Goal: Task Accomplishment & Management: Manage account settings

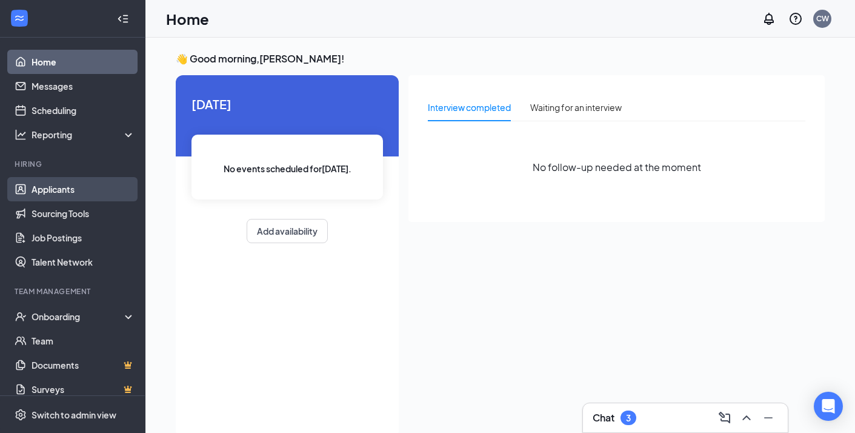
click at [62, 186] on link "Applicants" at bounding box center [84, 189] width 104 height 24
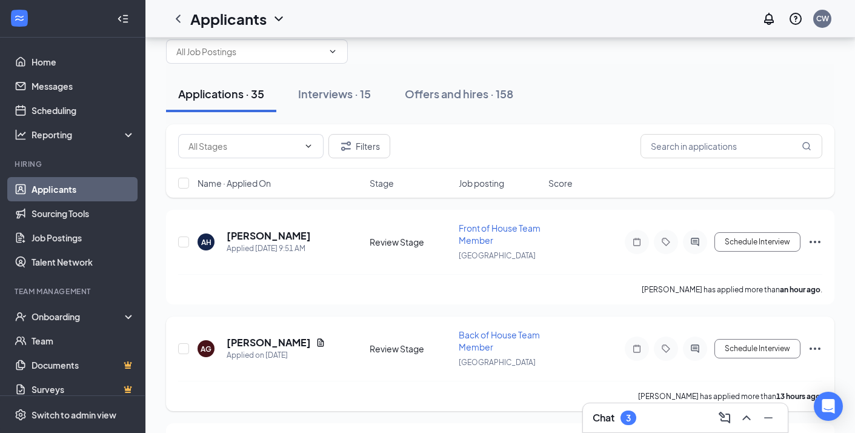
scroll to position [42, 0]
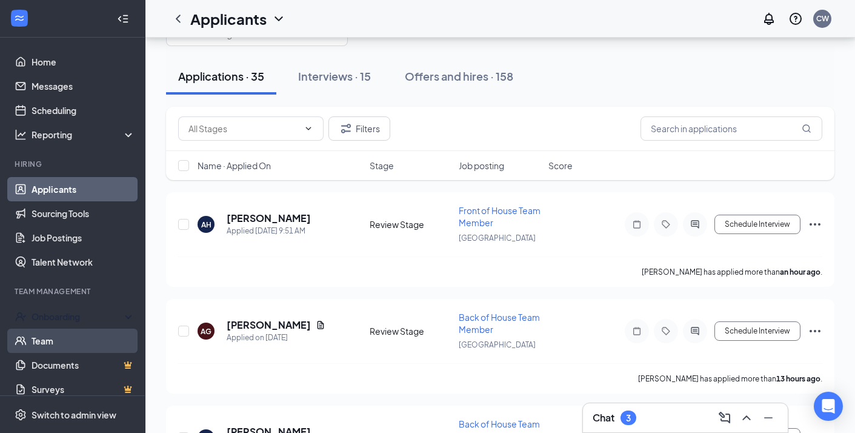
drag, startPoint x: 71, startPoint y: 318, endPoint x: 72, endPoint y: 337, distance: 19.4
click at [72, 318] on div "Onboarding" at bounding box center [78, 316] width 93 height 12
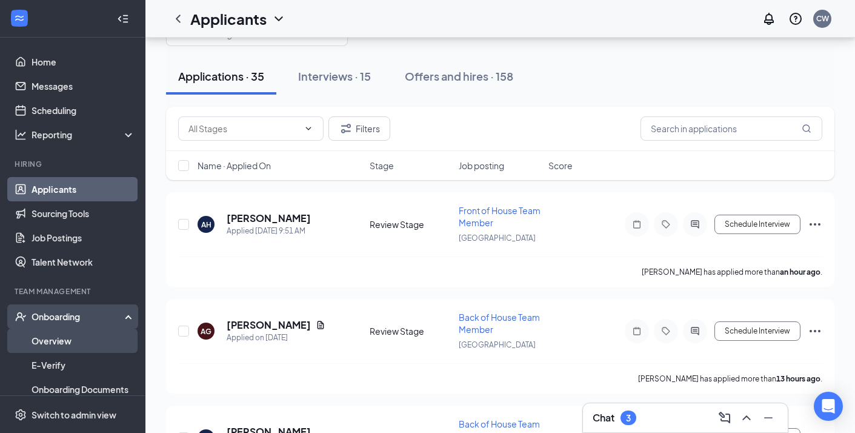
click at [72, 344] on link "Overview" at bounding box center [84, 341] width 104 height 24
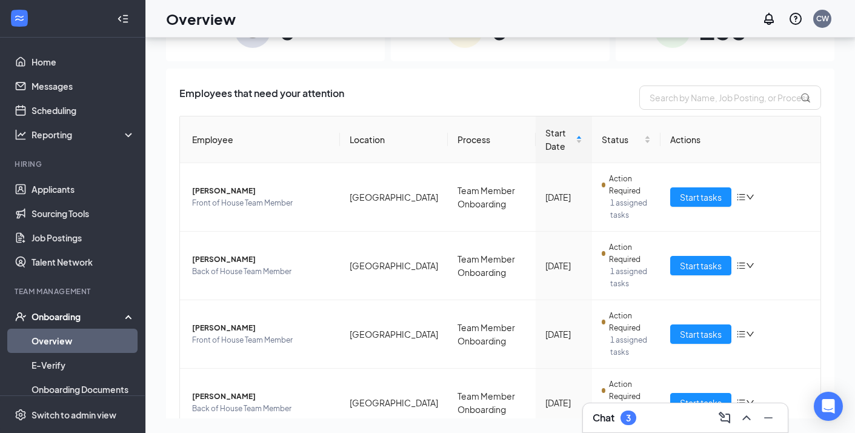
scroll to position [238, 0]
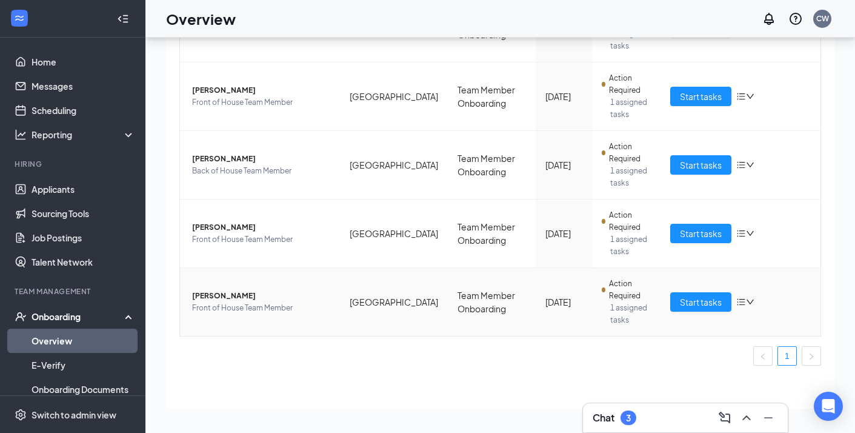
click at [248, 296] on span "[PERSON_NAME]" at bounding box center [261, 296] width 138 height 12
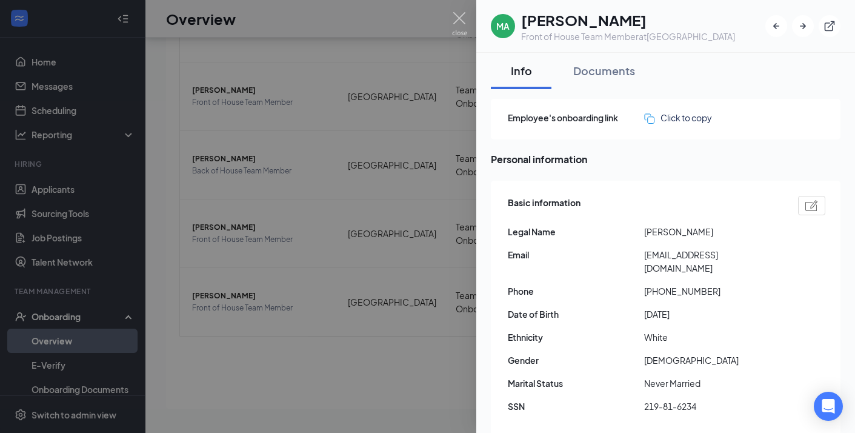
click at [468, 24] on div at bounding box center [427, 216] width 855 height 433
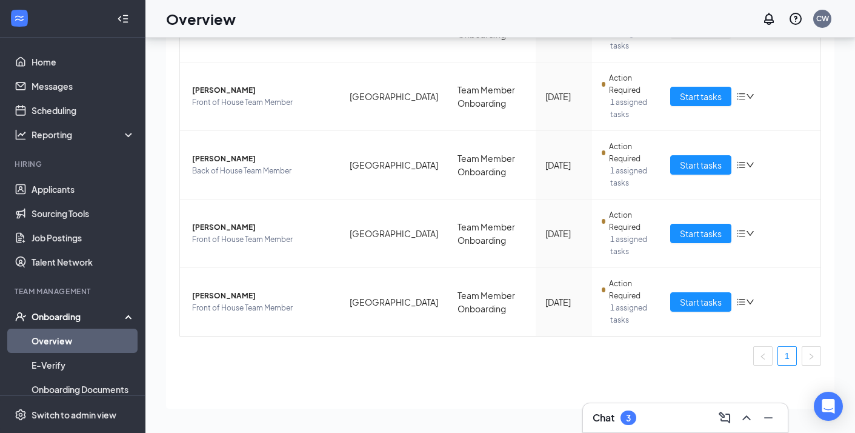
click at [464, 22] on div "Overview CW" at bounding box center [501, 19] width 710 height 38
click at [682, 306] on span "Start tasks" at bounding box center [701, 301] width 42 height 13
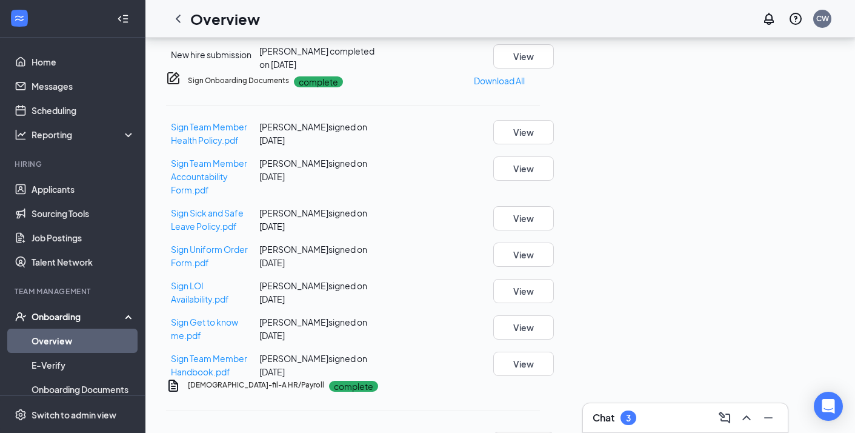
scroll to position [684, 0]
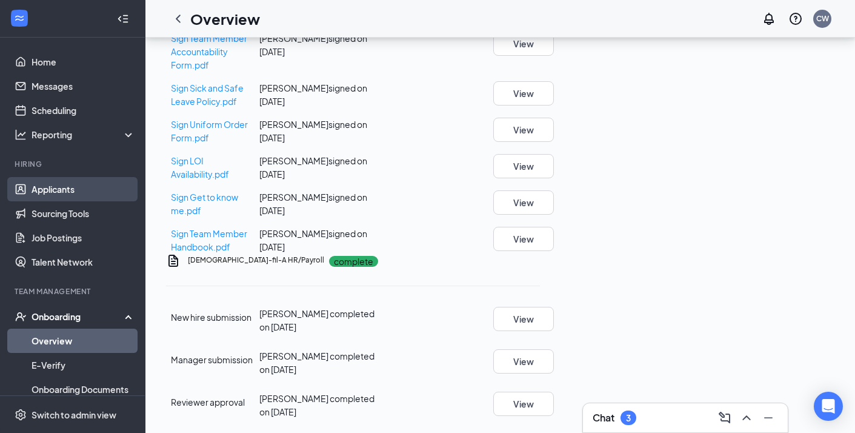
click at [55, 197] on link "Applicants" at bounding box center [84, 189] width 104 height 24
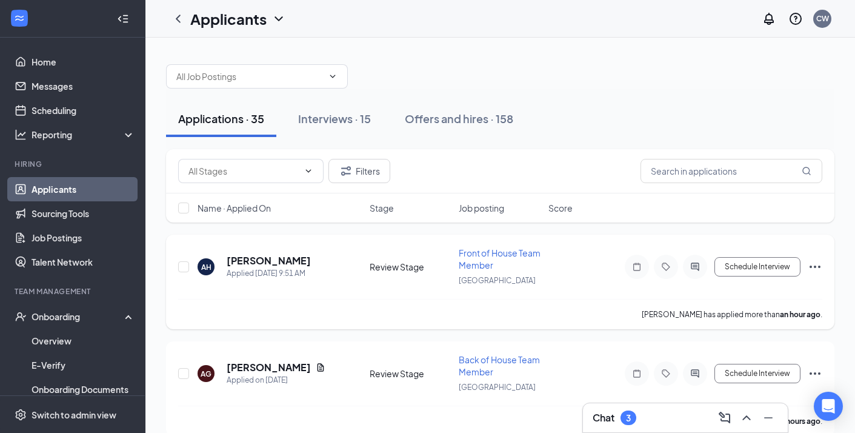
click at [255, 260] on h5 "[PERSON_NAME]" at bounding box center [269, 260] width 84 height 13
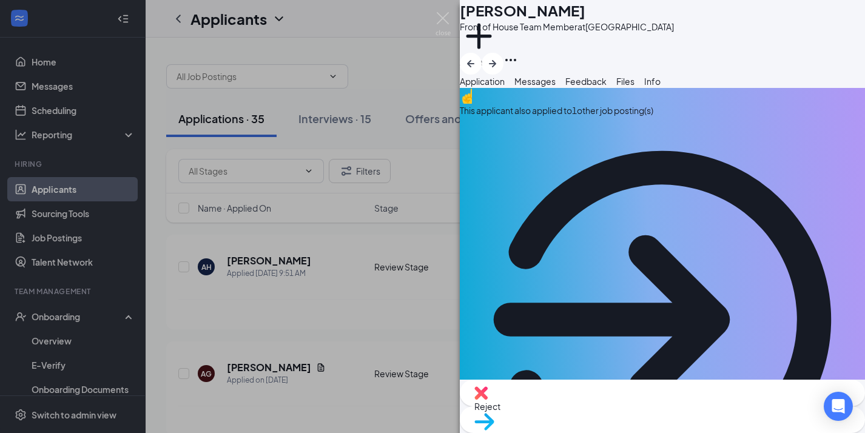
click at [554, 117] on div "This applicant also applied to 1 other job posting(s)" at bounding box center [662, 110] width 405 height 13
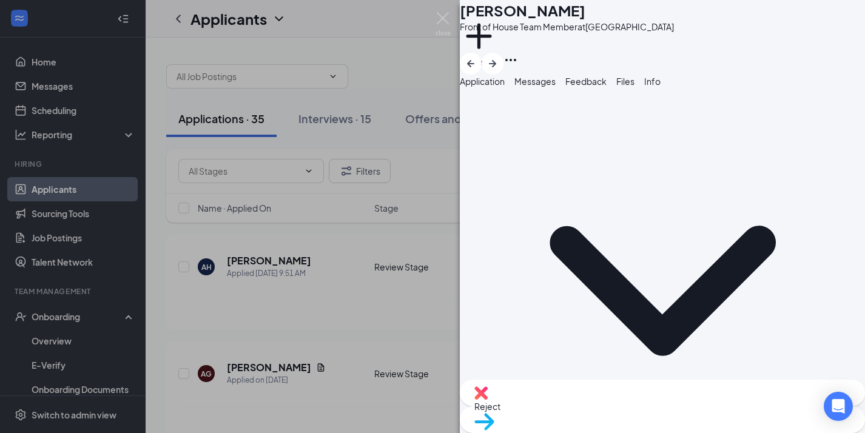
click at [504, 87] on span "Application" at bounding box center [482, 81] width 45 height 11
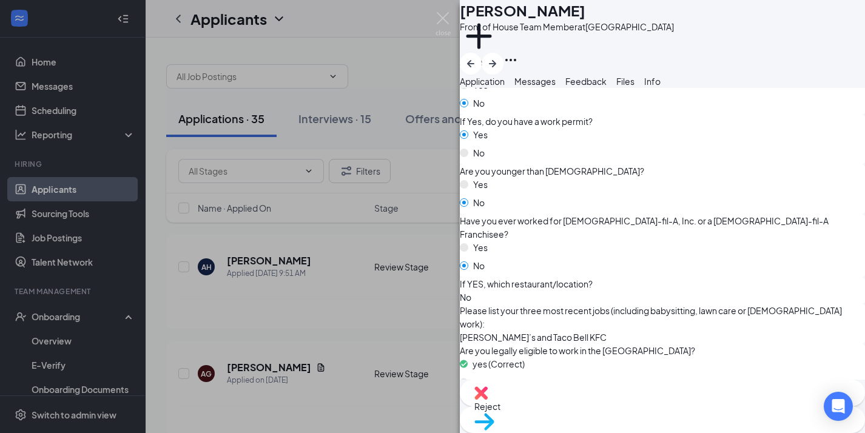
scroll to position [1150, 0]
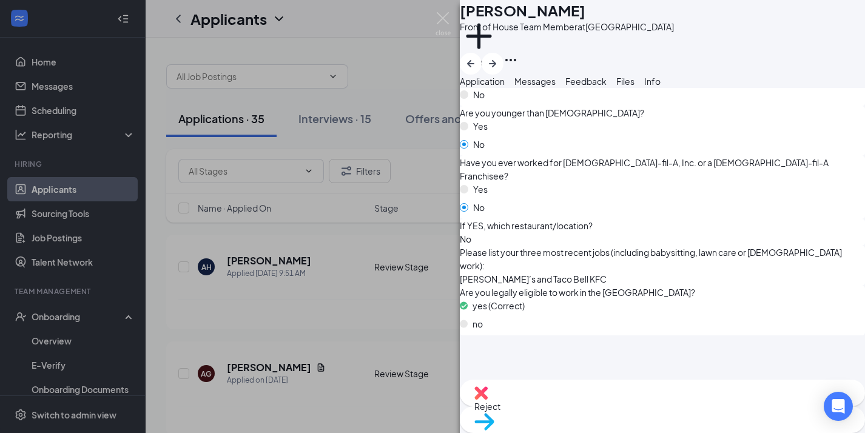
click at [733, 430] on span "Move to stage" at bounding box center [662, 436] width 376 height 13
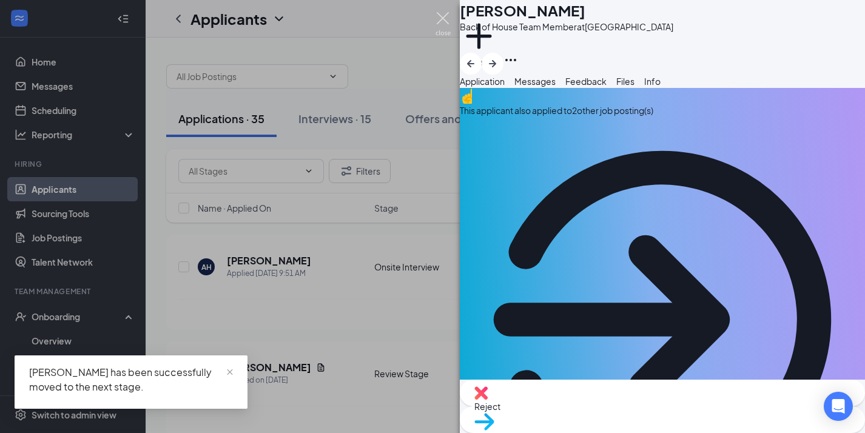
click at [446, 18] on img at bounding box center [442, 24] width 15 height 24
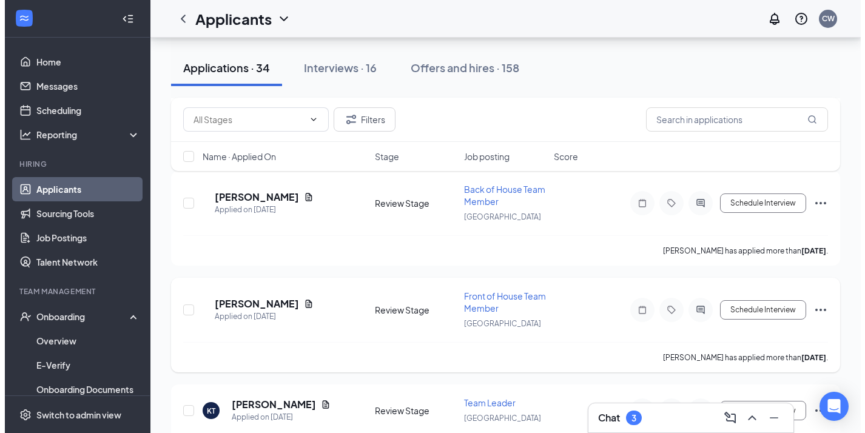
scroll to position [1467, 0]
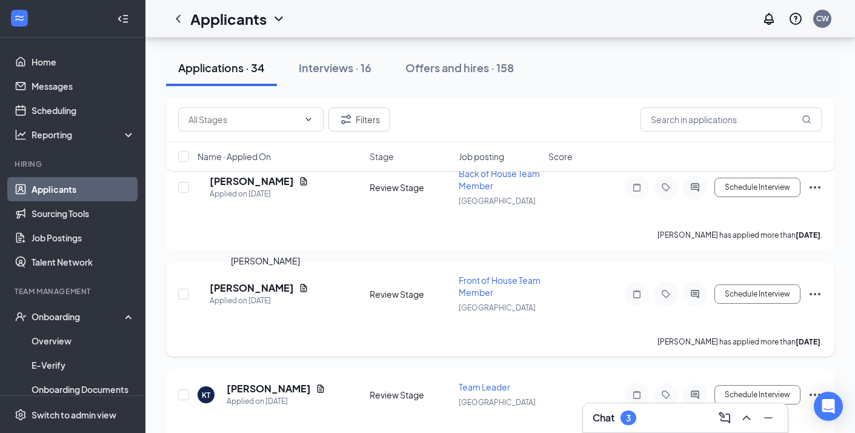
click at [279, 288] on h5 "[PERSON_NAME]" at bounding box center [252, 287] width 84 height 13
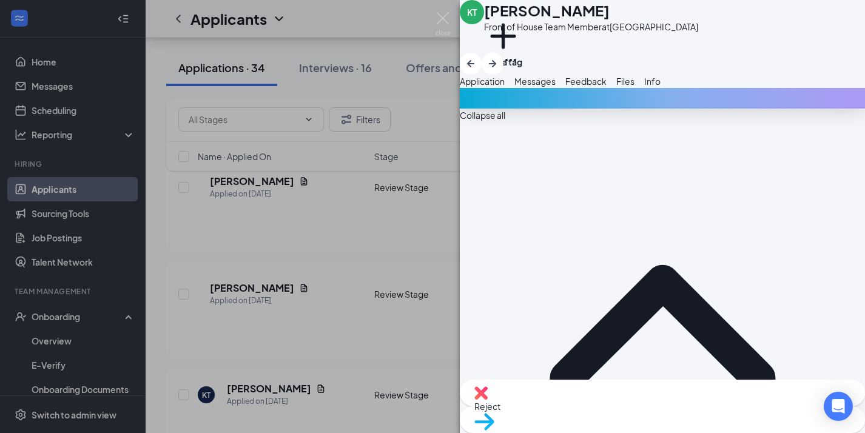
scroll to position [477, 0]
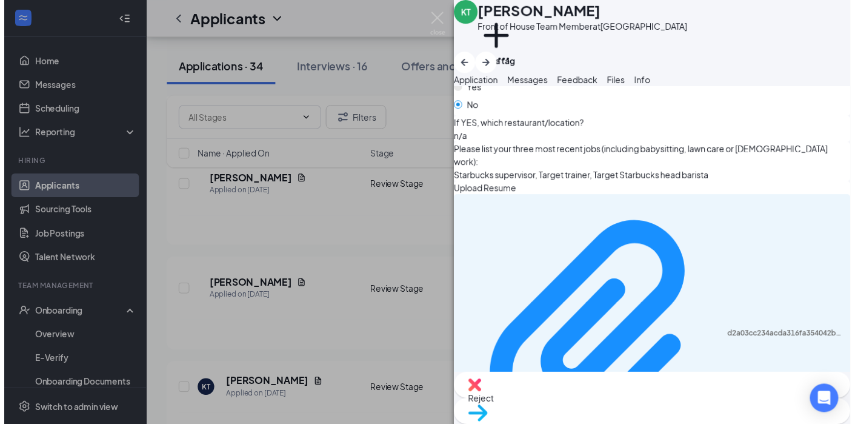
scroll to position [1256, 0]
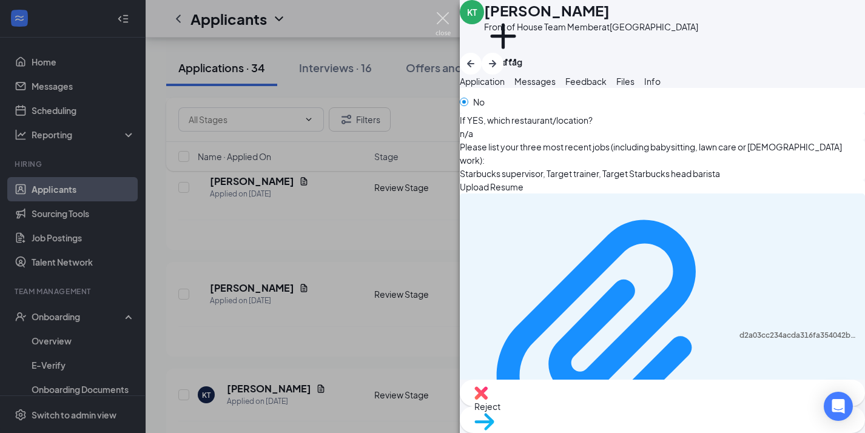
click at [443, 17] on img at bounding box center [442, 24] width 15 height 24
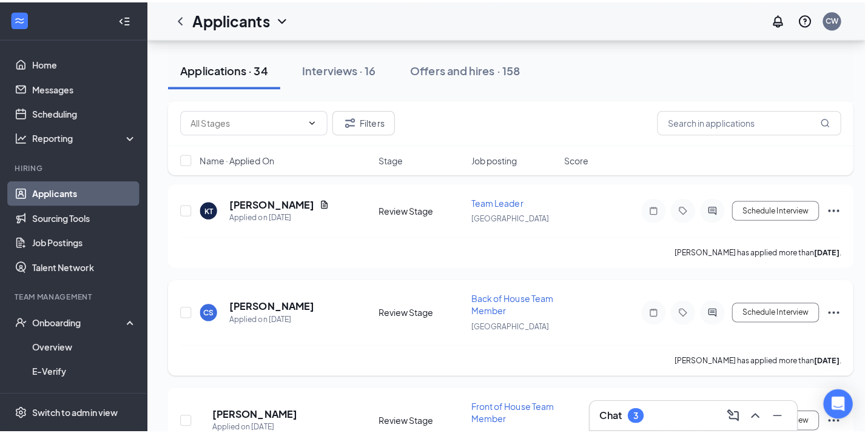
scroll to position [1679, 0]
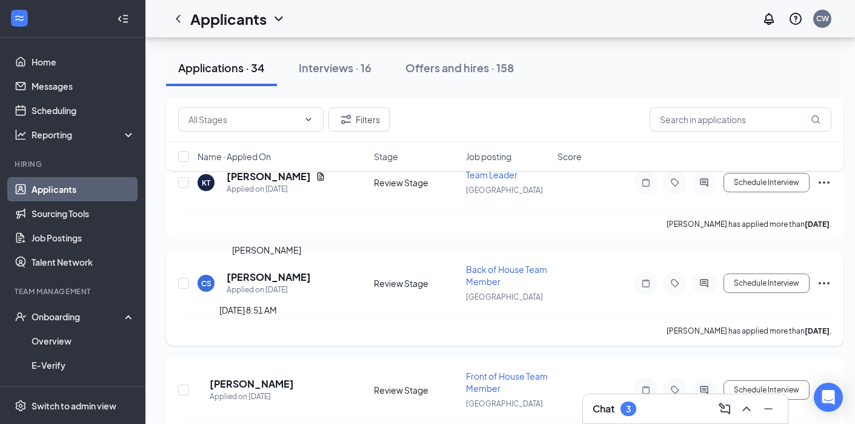
click at [286, 281] on h5 "[PERSON_NAME]" at bounding box center [269, 276] width 84 height 13
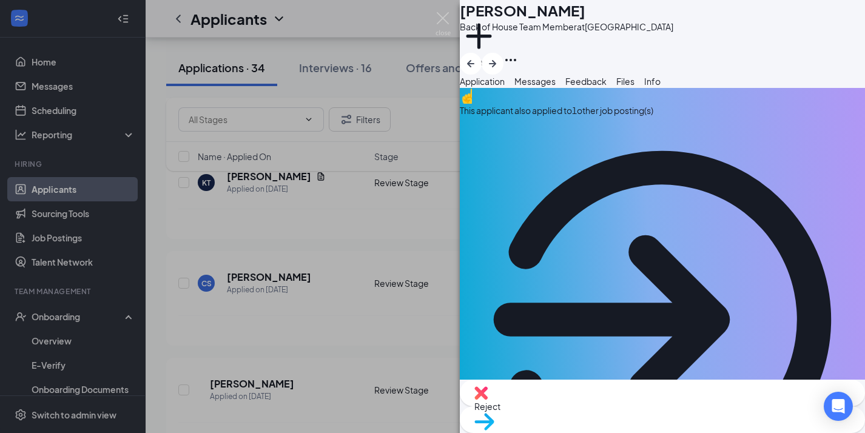
click at [565, 117] on div "This applicant also applied to 1 other job posting(s)" at bounding box center [662, 110] width 405 height 13
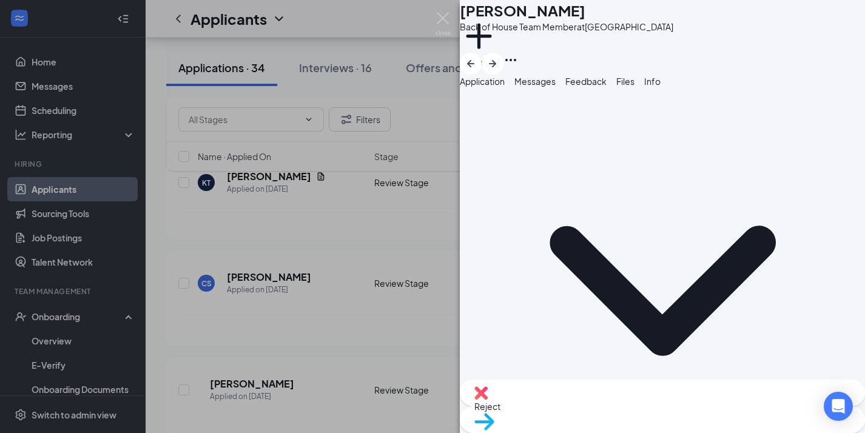
click at [504, 87] on span "Application" at bounding box center [482, 81] width 45 height 11
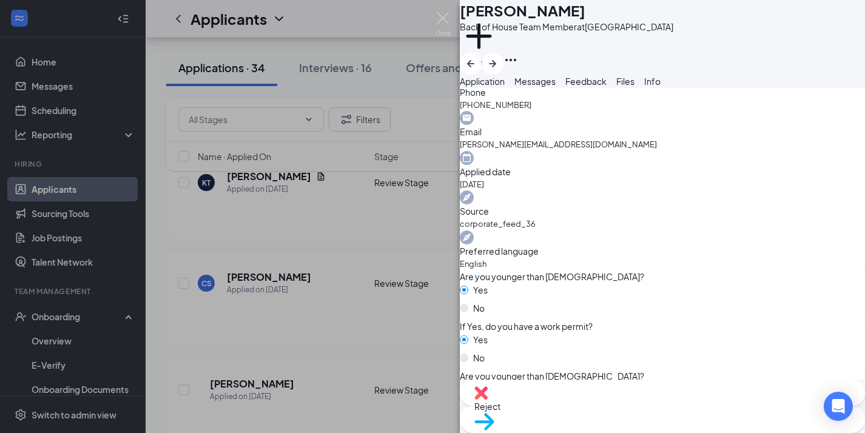
scroll to position [885, 0]
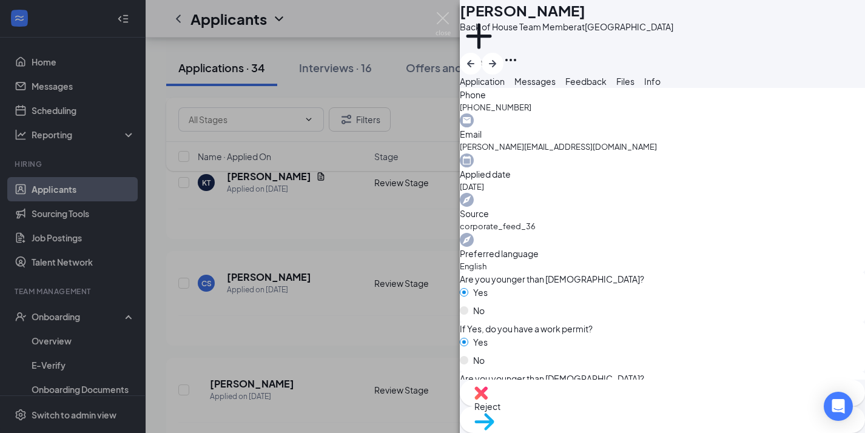
click at [698, 430] on span "Move to stage" at bounding box center [662, 436] width 376 height 13
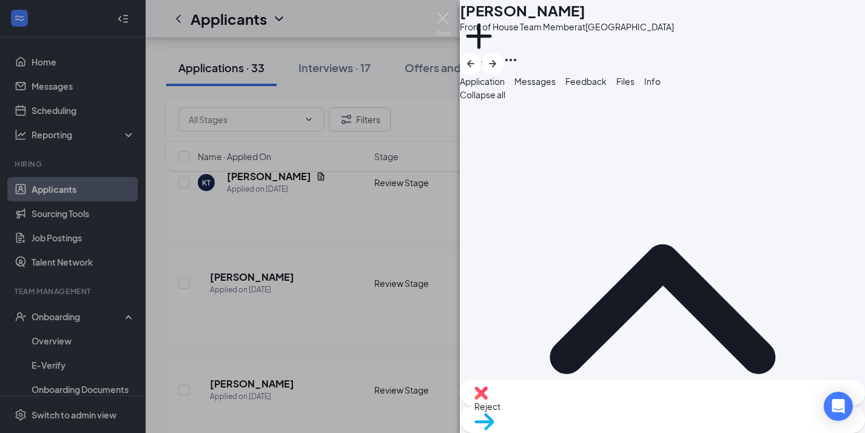
click at [689, 430] on span "Move to stage" at bounding box center [662, 436] width 376 height 13
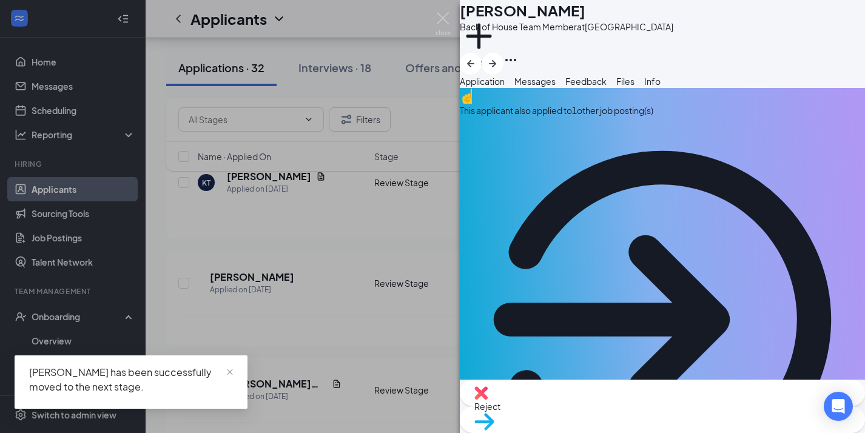
click at [610, 117] on div "This applicant also applied to 1 other job posting(s)" at bounding box center [662, 110] width 405 height 13
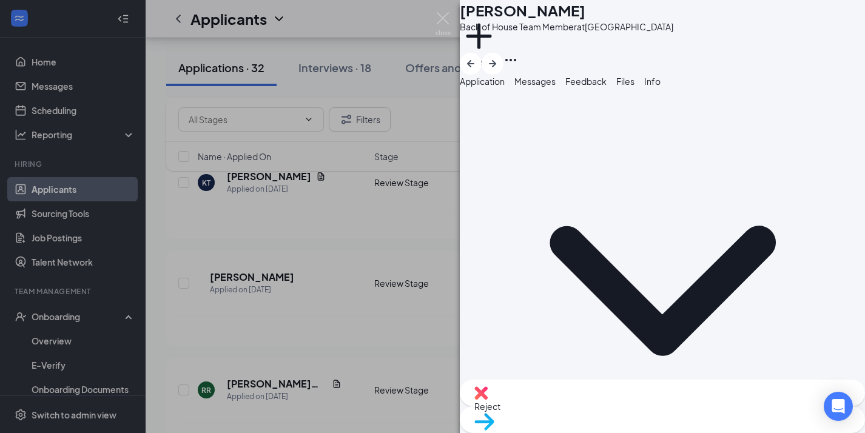
click at [504, 87] on span "Application" at bounding box center [482, 81] width 45 height 11
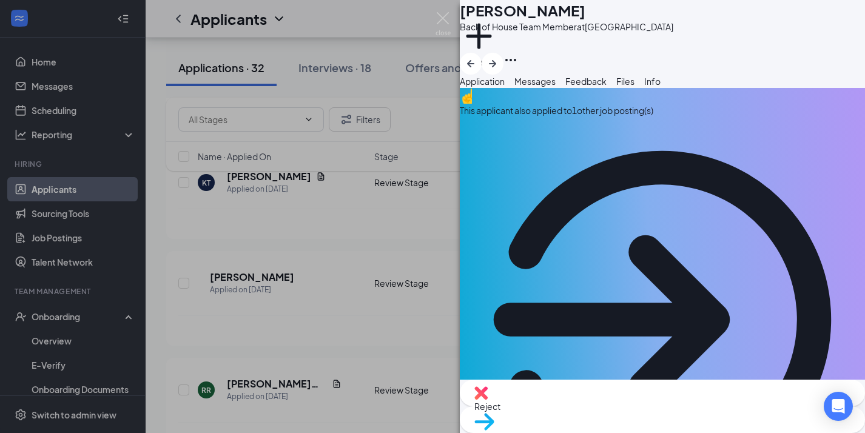
click at [640, 117] on div "This applicant also applied to 1 other job posting(s)" at bounding box center [662, 110] width 405 height 13
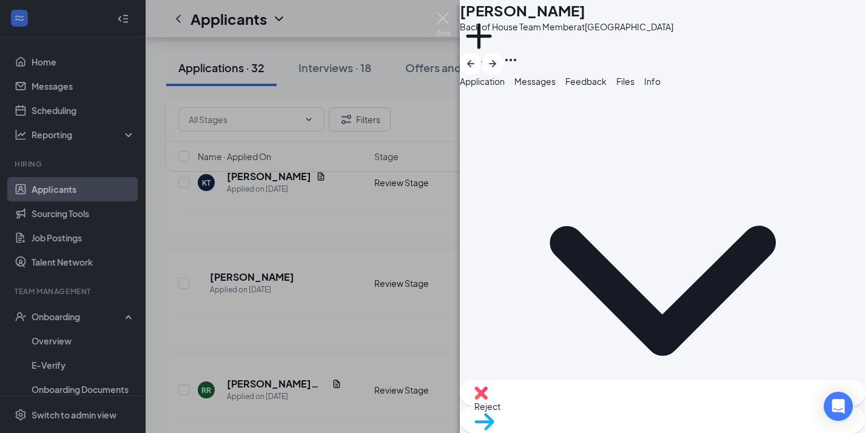
click at [504, 87] on span "Application" at bounding box center [482, 81] width 45 height 11
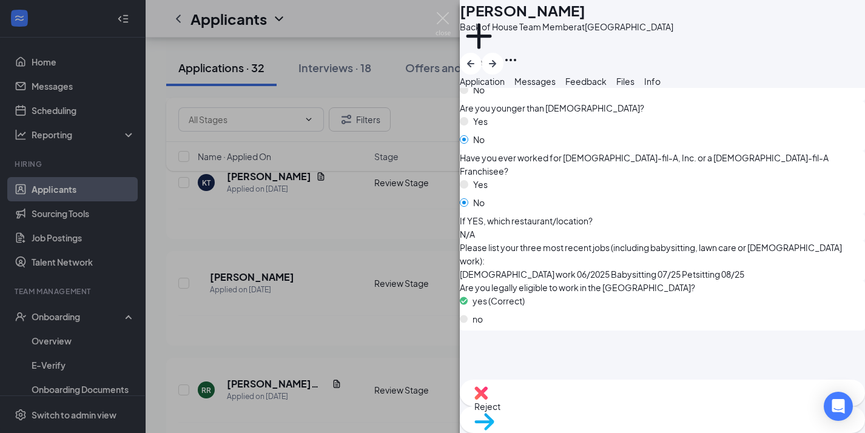
scroll to position [1117, 0]
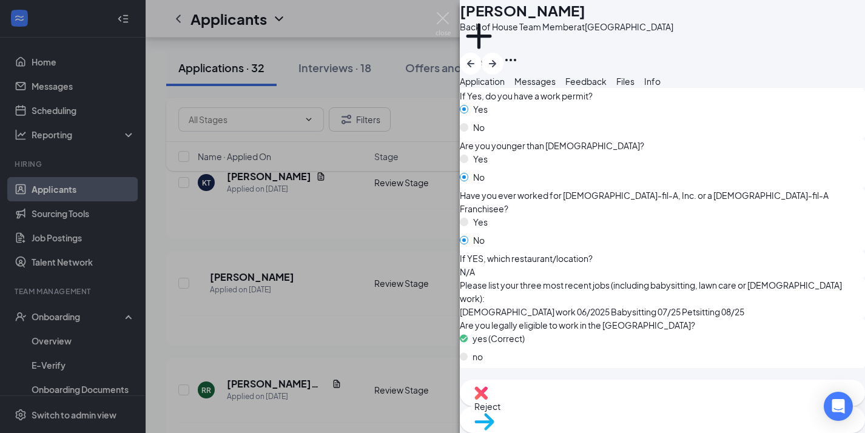
click at [494, 413] on img at bounding box center [484, 422] width 20 height 18
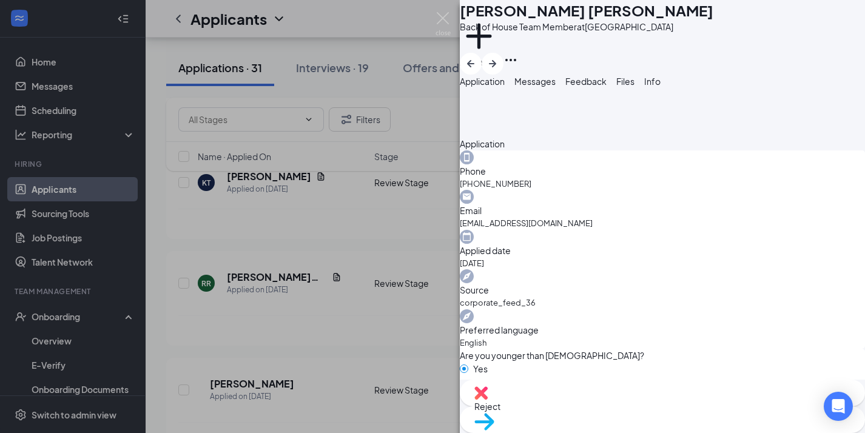
scroll to position [376, 0]
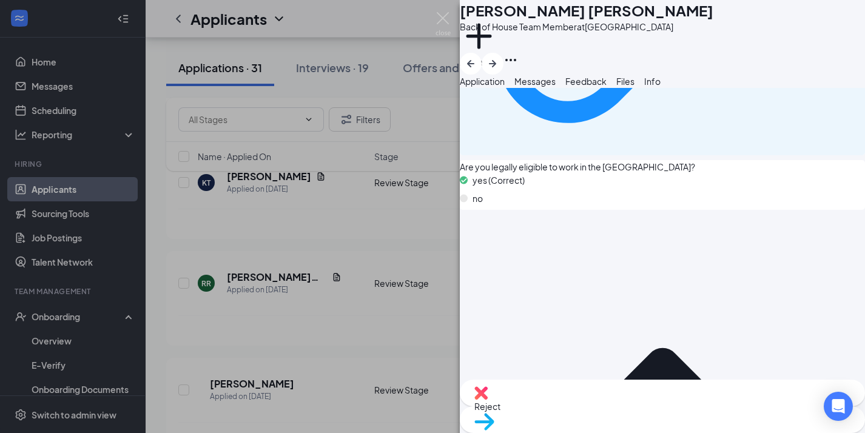
scroll to position [1262, 0]
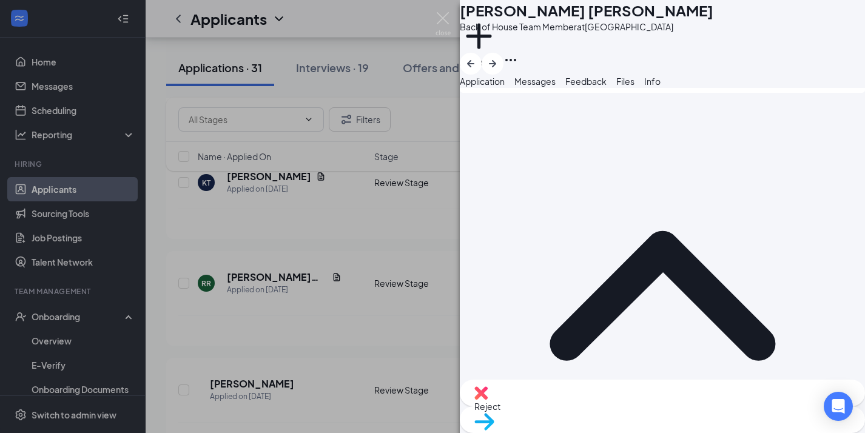
click at [692, 406] on div "Move to stage" at bounding box center [662, 419] width 405 height 27
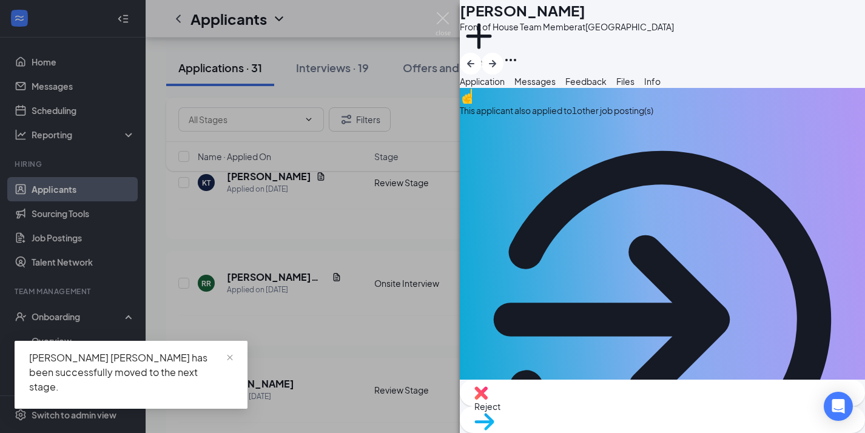
click at [568, 117] on div "This applicant also applied to 1 other job posting(s)" at bounding box center [662, 110] width 405 height 13
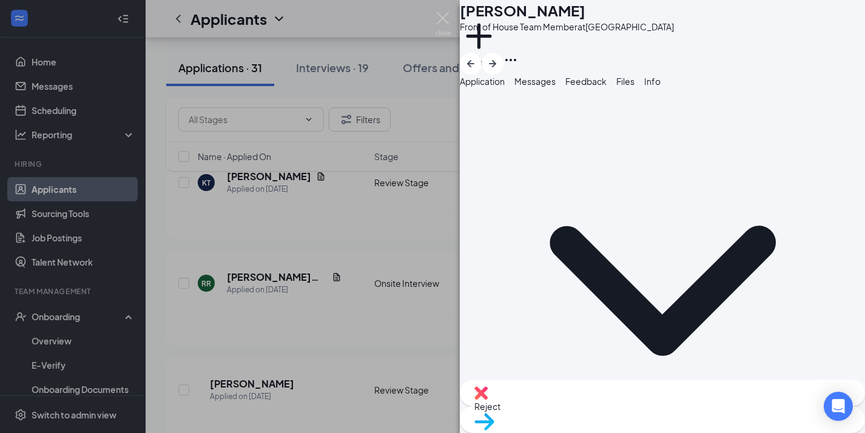
click at [504, 87] on span "Application" at bounding box center [482, 81] width 45 height 11
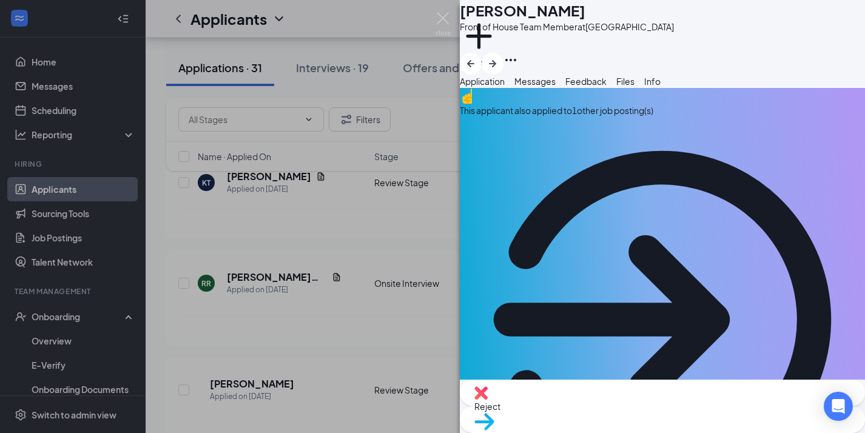
click at [591, 117] on div "This applicant also applied to 1 other job posting(s)" at bounding box center [662, 110] width 405 height 13
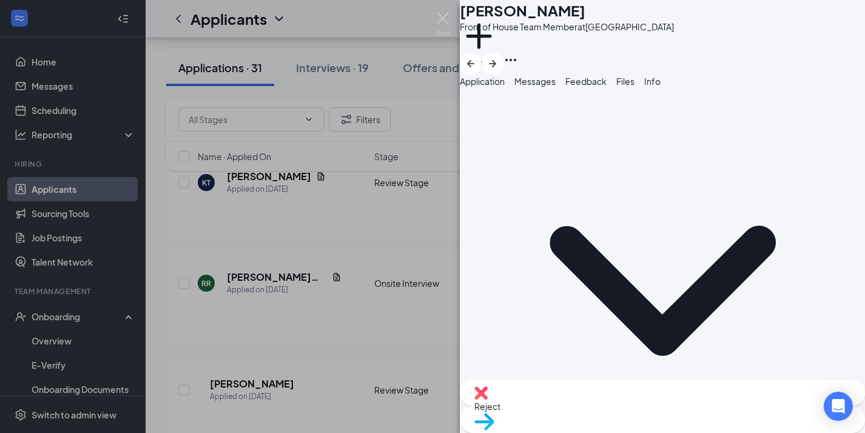
click at [504, 88] on button "Application" at bounding box center [482, 81] width 45 height 13
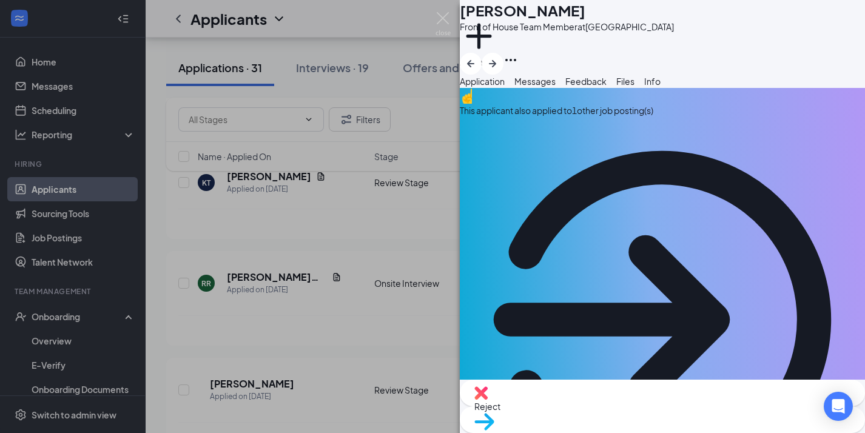
click at [644, 145] on div "This applicant also applied to 1 other job posting(s)" at bounding box center [662, 305] width 405 height 434
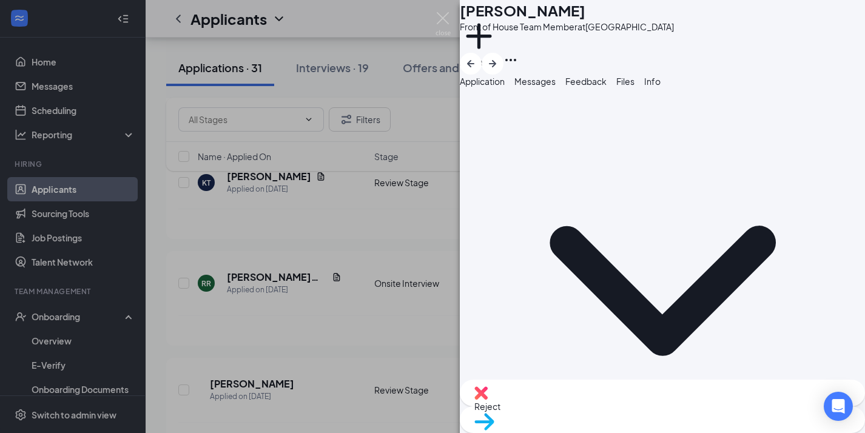
click at [449, 14] on img at bounding box center [442, 24] width 15 height 24
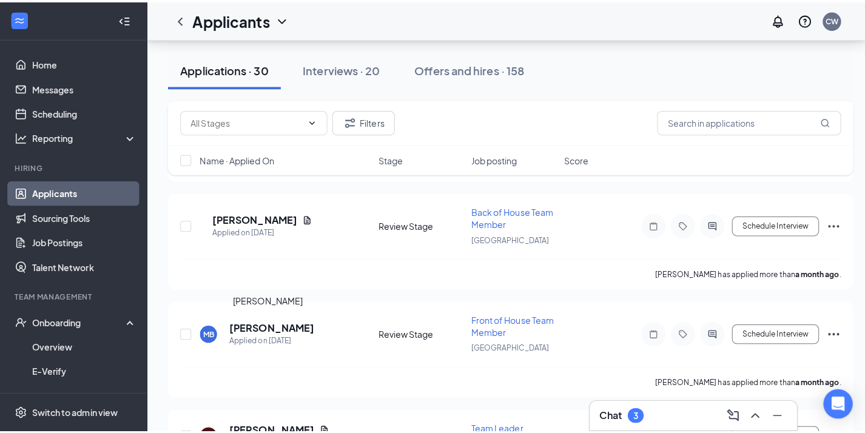
scroll to position [1850, 0]
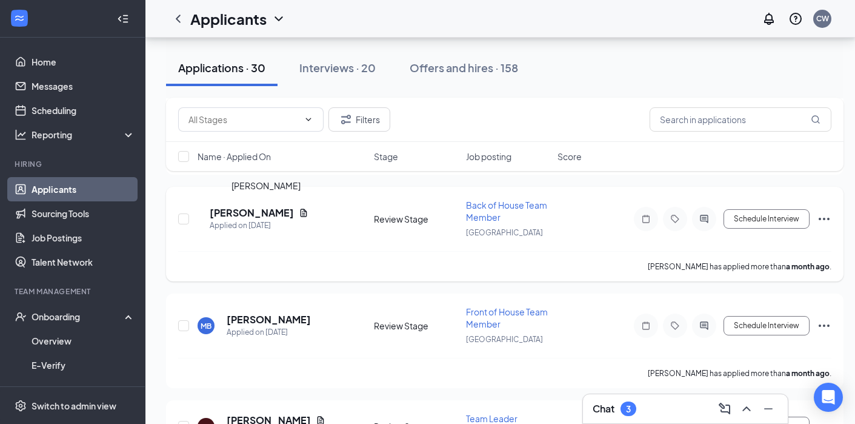
click at [266, 212] on h5 "[PERSON_NAME]" at bounding box center [252, 212] width 84 height 13
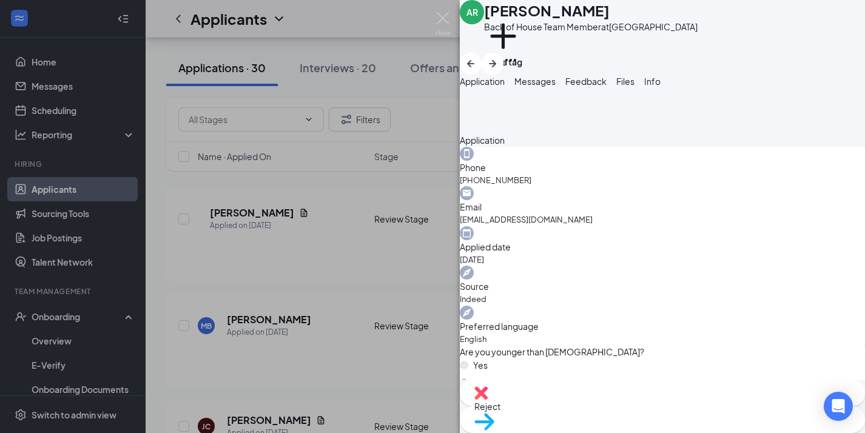
scroll to position [392, 0]
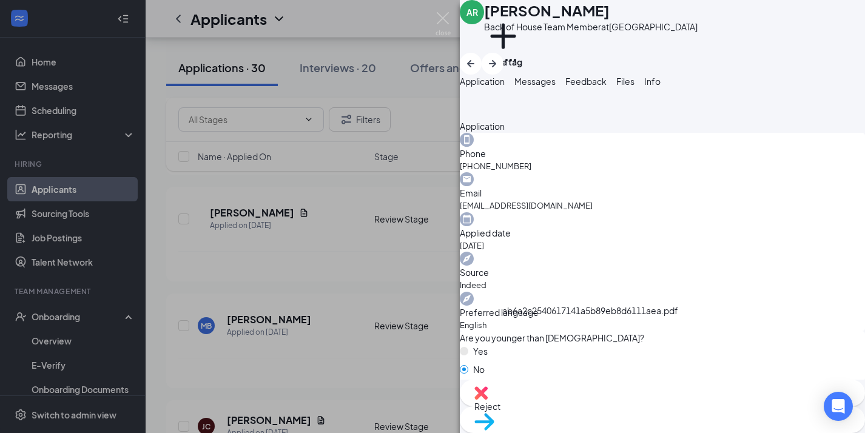
click at [590, 404] on div "Reject" at bounding box center [662, 393] width 405 height 27
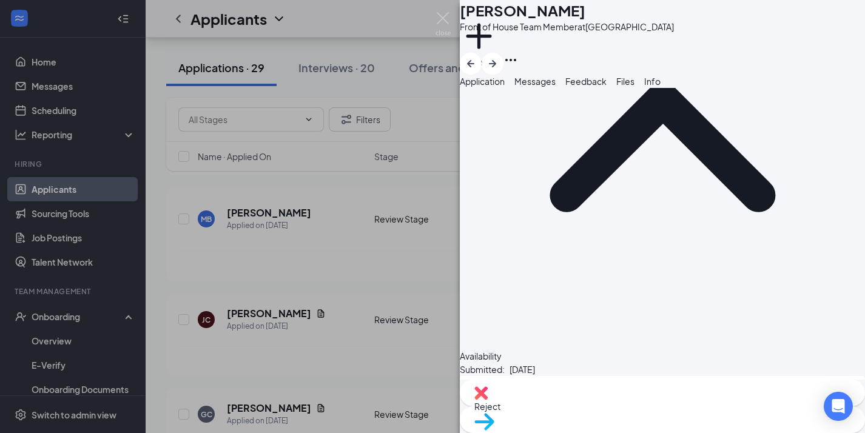
scroll to position [1116, 0]
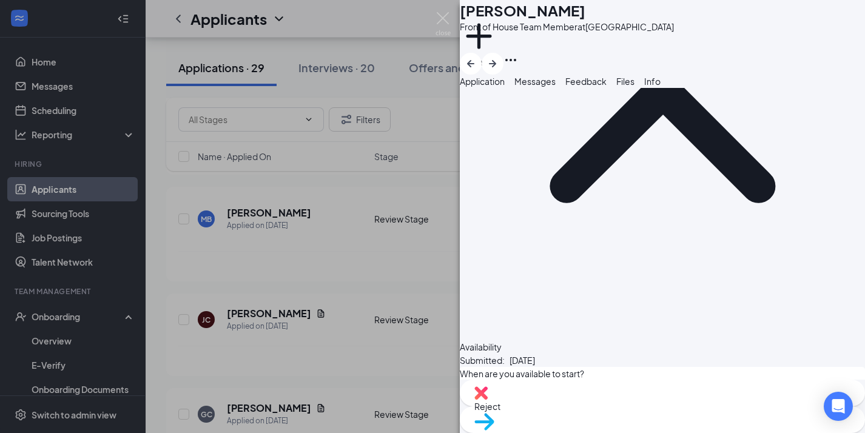
click at [590, 406] on div "Reject" at bounding box center [662, 393] width 405 height 27
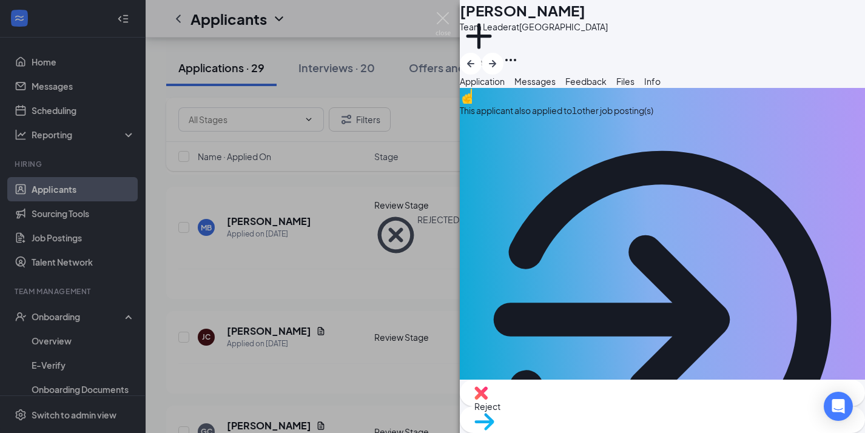
click at [616, 117] on div "This applicant also applied to 1 other job posting(s)" at bounding box center [662, 110] width 405 height 13
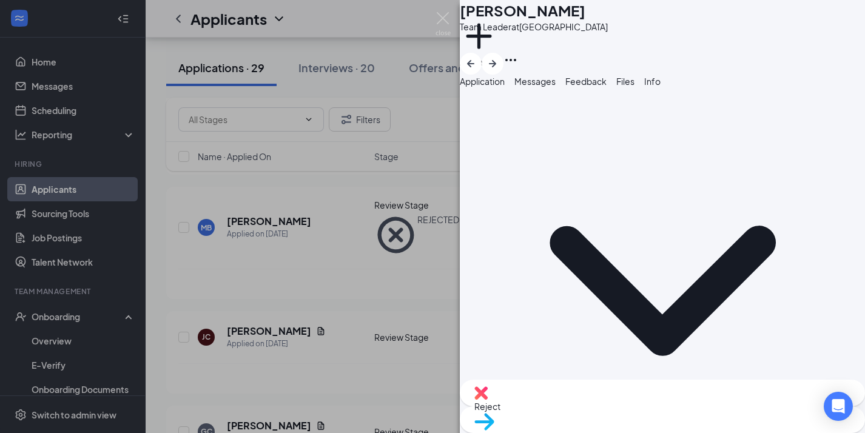
click at [504, 87] on span "Application" at bounding box center [482, 81] width 45 height 11
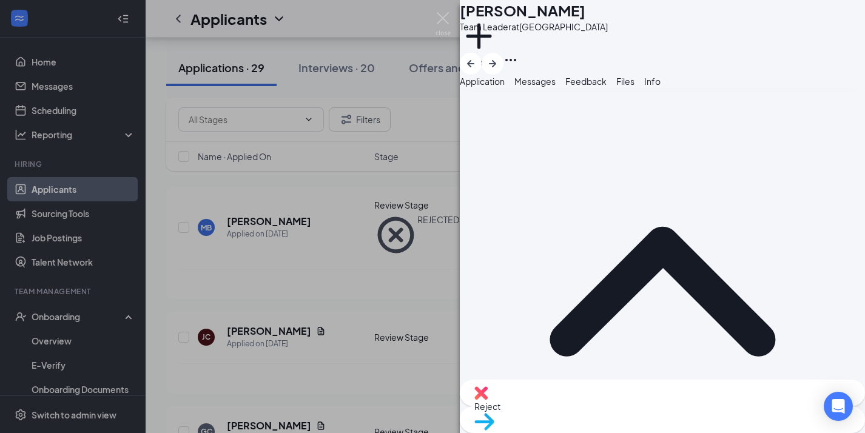
scroll to position [478, 0]
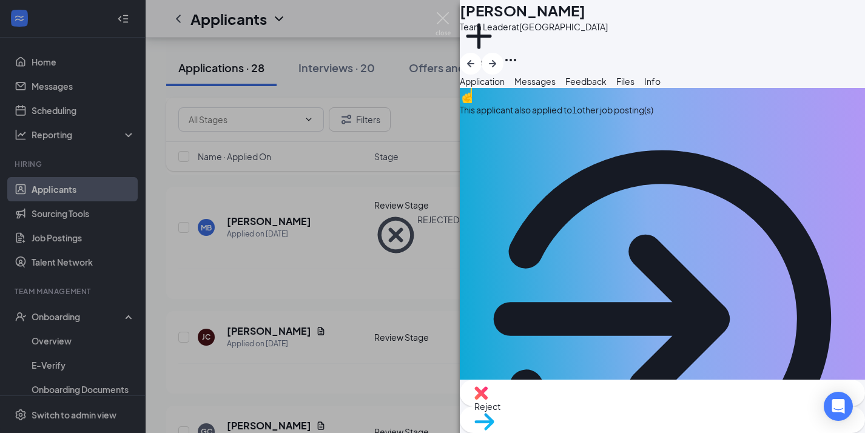
scroll to position [0, 0]
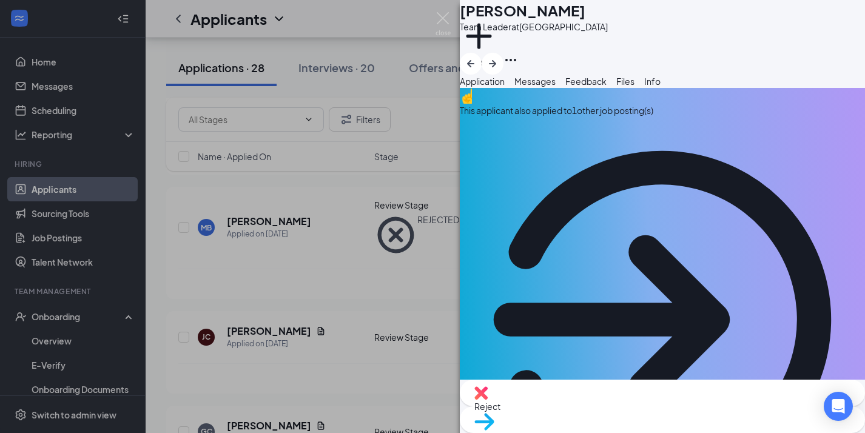
click at [623, 144] on div "This applicant also applied to 1 other job posting(s)" at bounding box center [662, 305] width 405 height 434
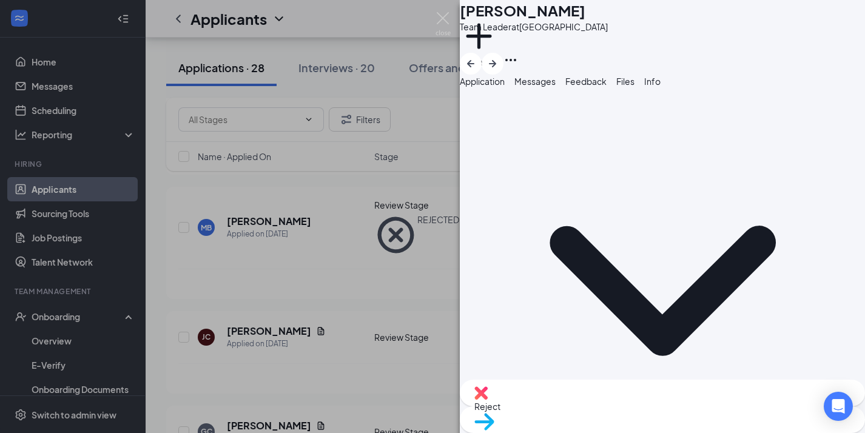
click at [500, 87] on span "Application" at bounding box center [482, 81] width 45 height 11
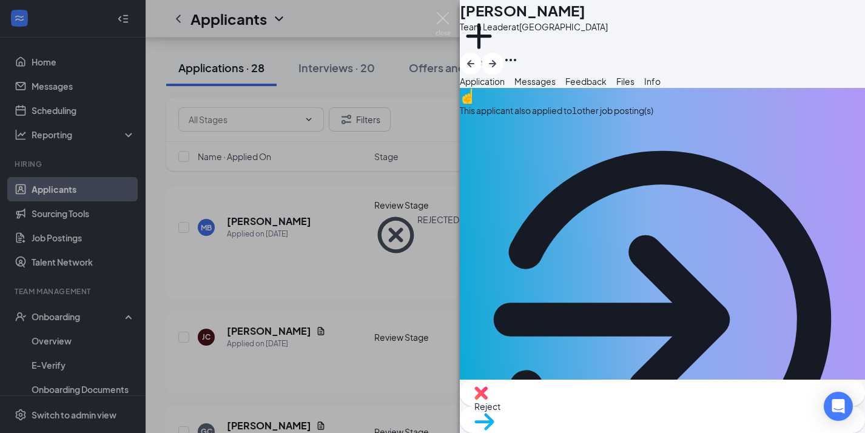
click at [612, 412] on span "Reject" at bounding box center [662, 406] width 376 height 13
click at [604, 401] on div "Reject" at bounding box center [662, 393] width 405 height 27
type textarea "Worked here twice, left both times. Do not hire."
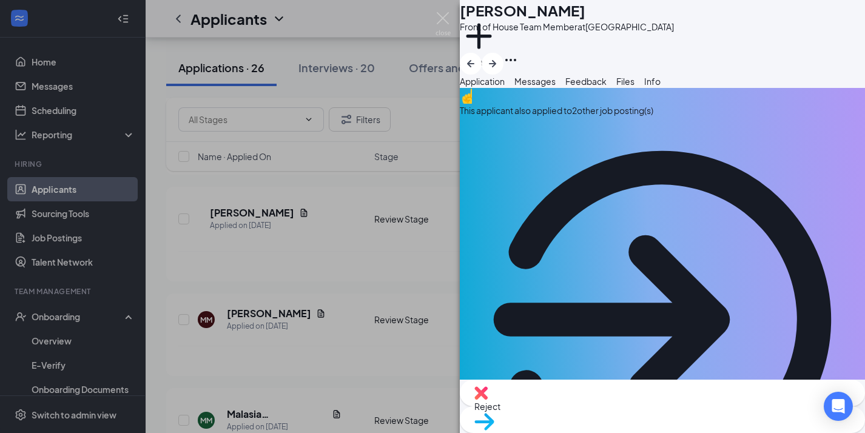
click at [553, 117] on div "This applicant also applied to 2 other job posting(s)" at bounding box center [662, 110] width 405 height 13
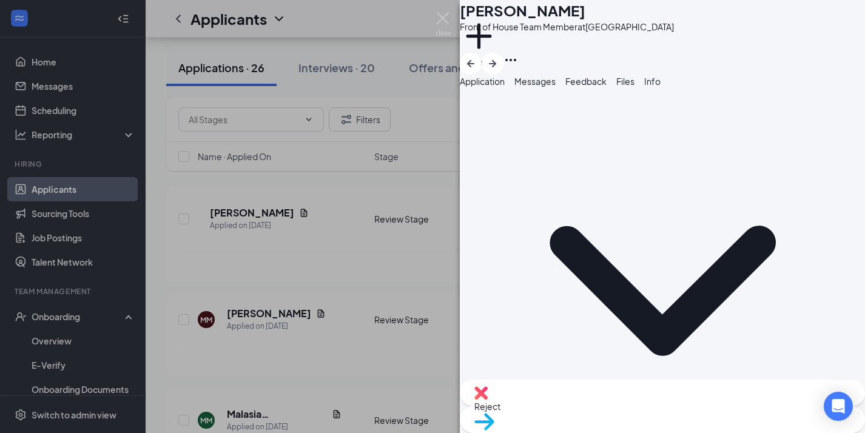
click at [504, 87] on span "Application" at bounding box center [482, 81] width 45 height 11
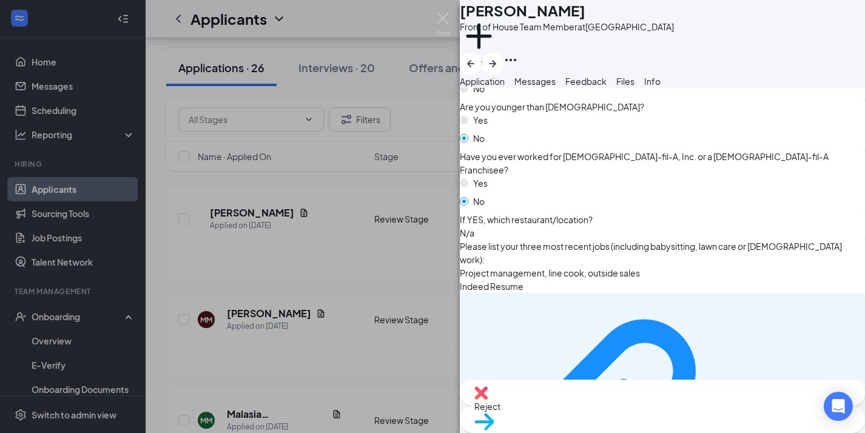
scroll to position [1189, 0]
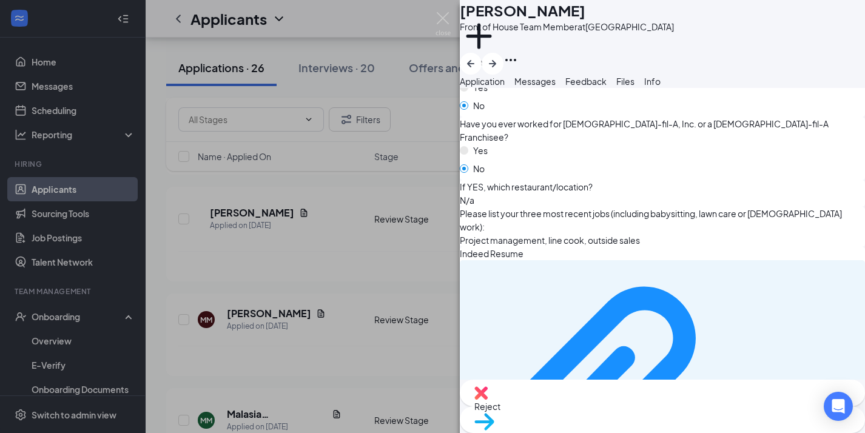
click at [589, 406] on div "Reject" at bounding box center [662, 393] width 405 height 27
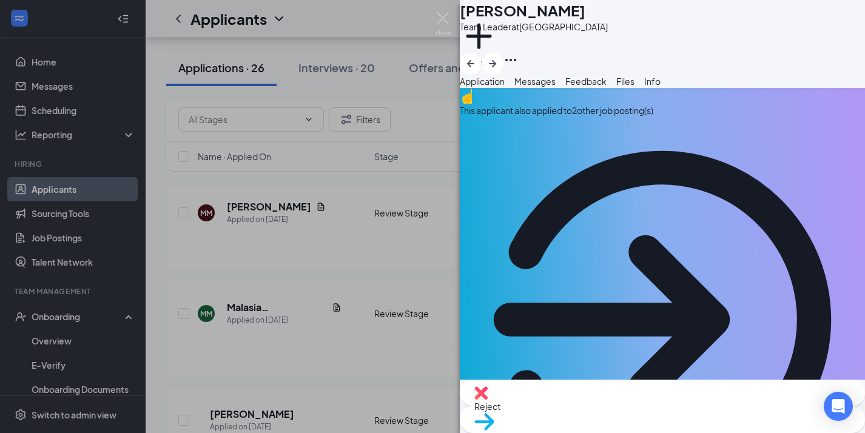
click at [487, 400] on img at bounding box center [480, 392] width 13 height 13
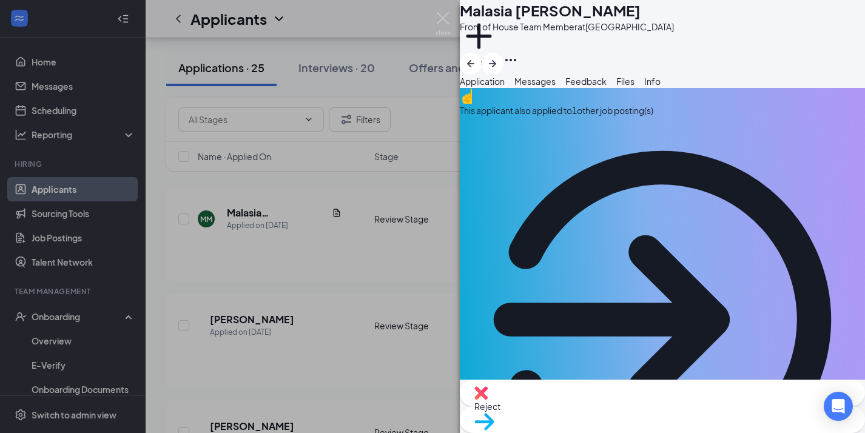
click at [634, 117] on div "This applicant also applied to 1 other job posting(s)" at bounding box center [662, 110] width 405 height 13
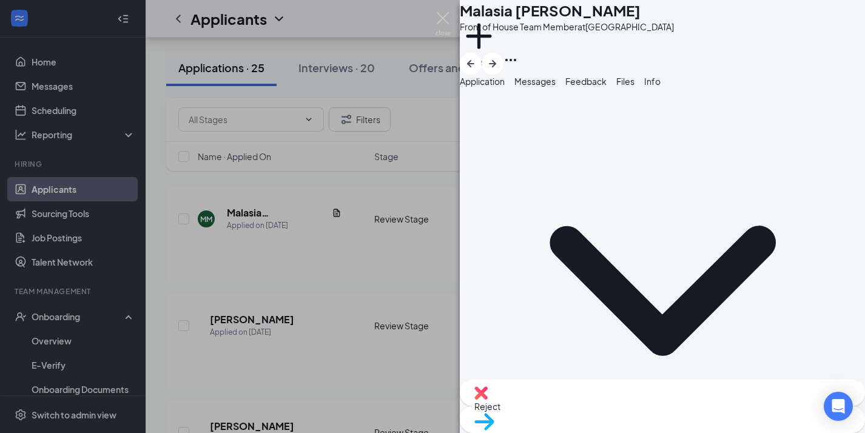
click at [504, 88] on div "Application" at bounding box center [482, 81] width 45 height 13
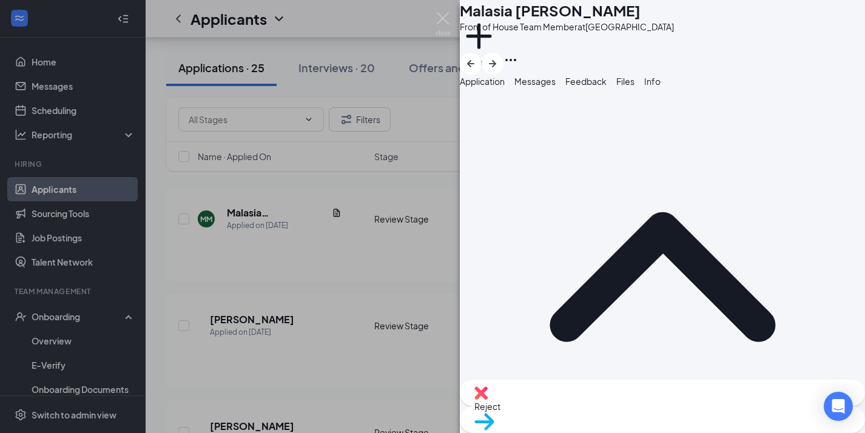
scroll to position [510, 0]
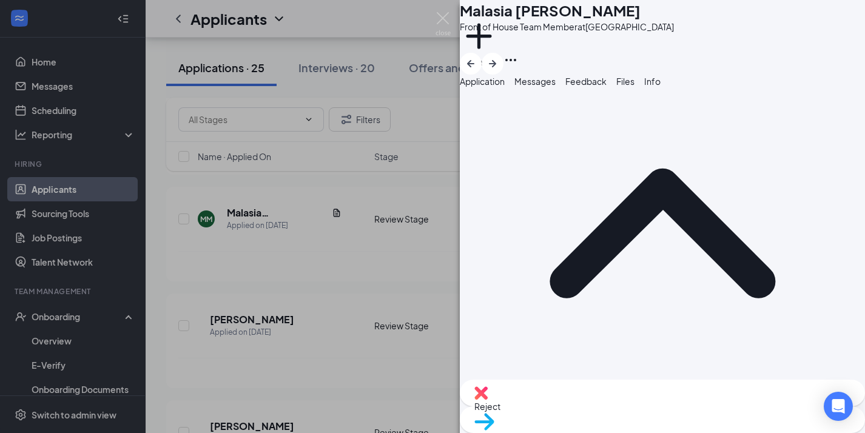
click at [581, 233] on div "3452113326923606a7eabbcfba8aaca8.pdf" at bounding box center [589, 225] width 173 height 13
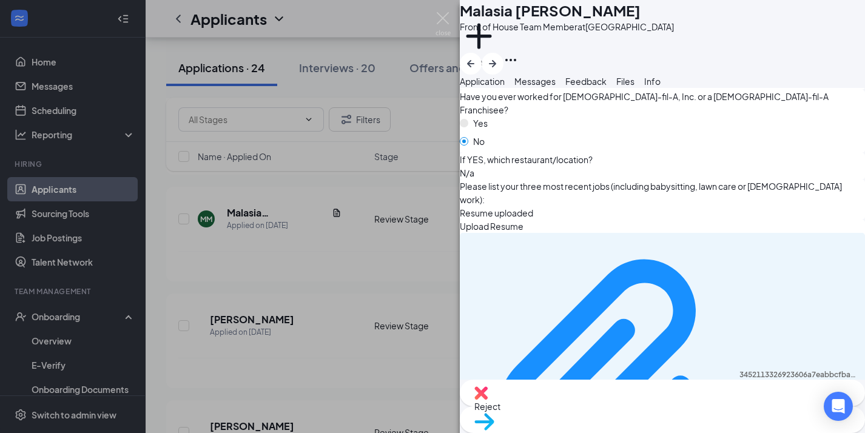
scroll to position [1269, 0]
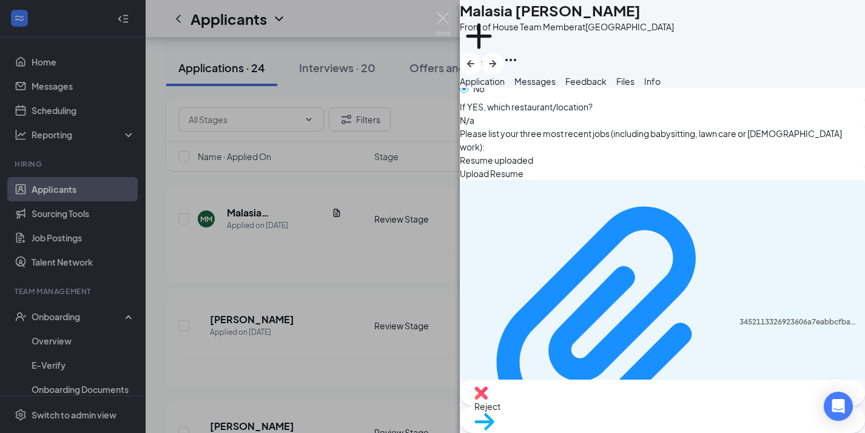
click at [487, 400] on img at bounding box center [480, 392] width 13 height 13
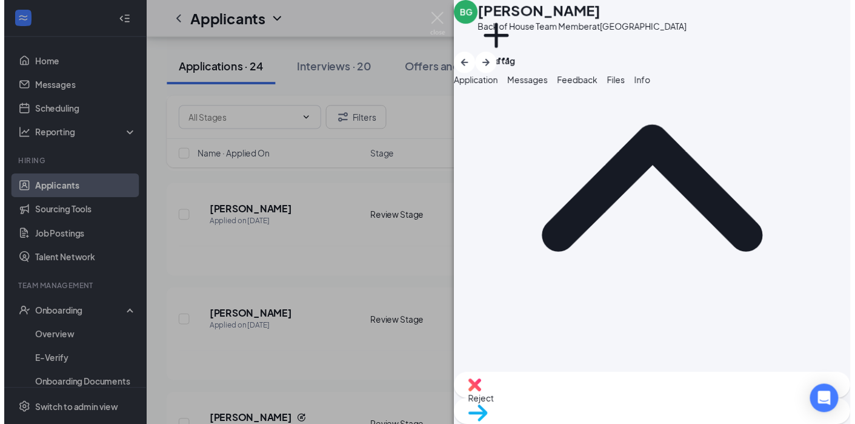
scroll to position [219, 0]
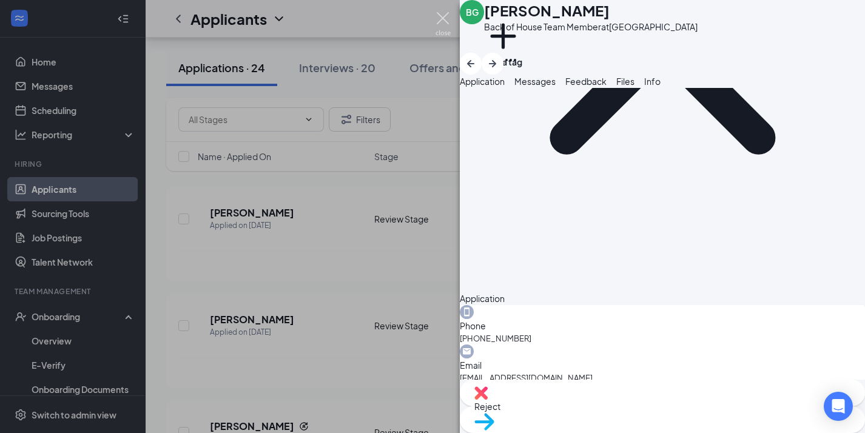
click at [437, 14] on img at bounding box center [442, 24] width 15 height 24
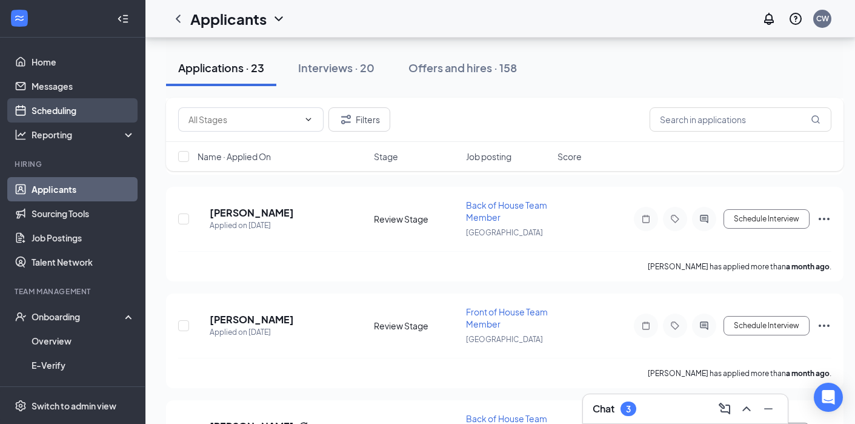
click at [76, 109] on link "Scheduling" at bounding box center [84, 110] width 104 height 24
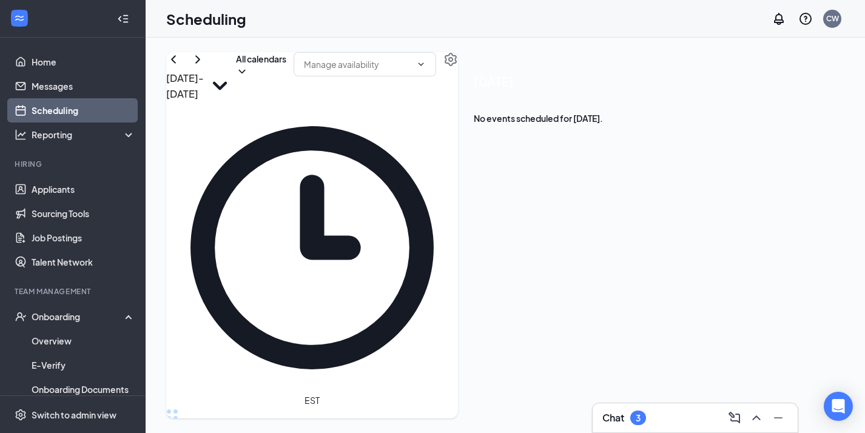
scroll to position [1046, 0]
